Goal: Task Accomplishment & Management: Use online tool/utility

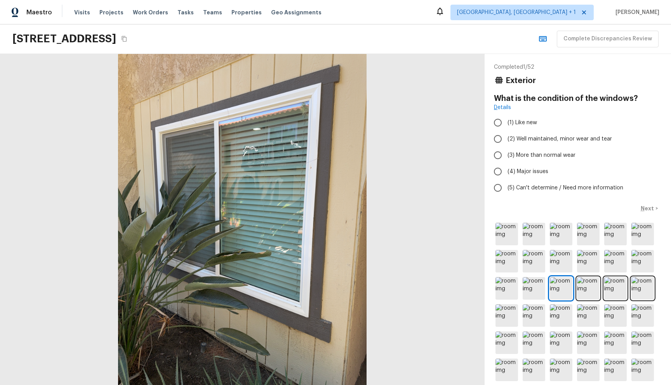
click at [392, 16] on div "Maestro Visits Projects Work Orders Tasks Teams Properties Geo Assignments [GEO…" at bounding box center [335, 12] width 671 height 24
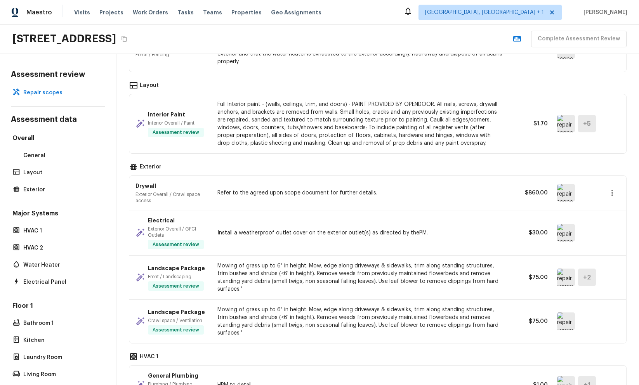
scroll to position [166, 0]
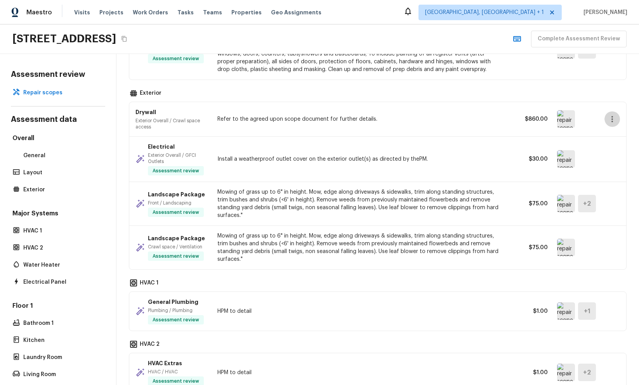
click at [614, 123] on icon "button" at bounding box center [612, 119] width 9 height 9
click at [622, 106] on div at bounding box center [319, 192] width 639 height 385
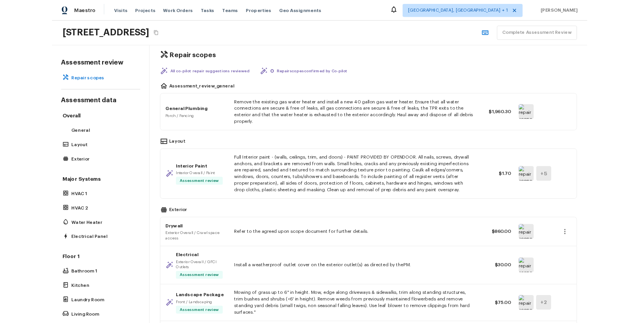
scroll to position [0, 0]
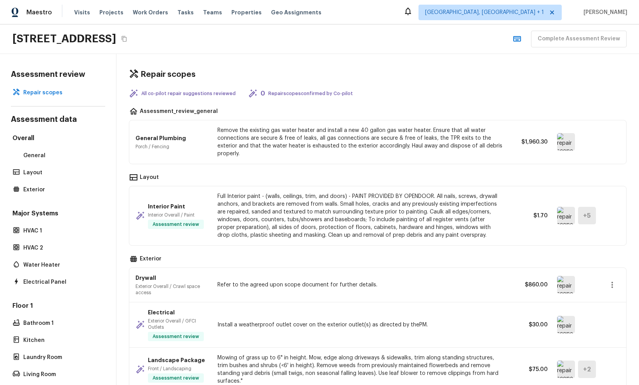
click at [369, 32] on div "12393 SW 114th Ter, Portland, OR 97223 Complete Assessment Review" at bounding box center [319, 39] width 639 height 30
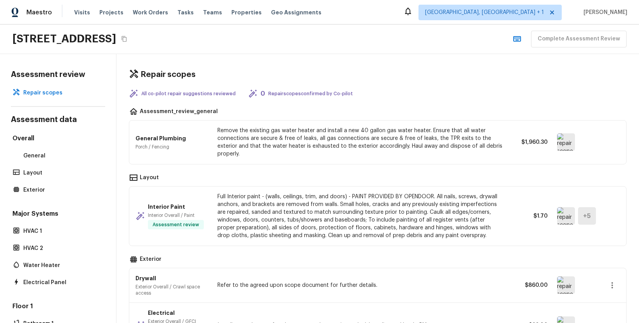
click at [419, 87] on div "Repair scopes All co-pilot repair suggestions reviewed 0 Repair scopes confirme…" at bounding box center [377, 188] width 523 height 269
